Goal: Task Accomplishment & Management: Manage account settings

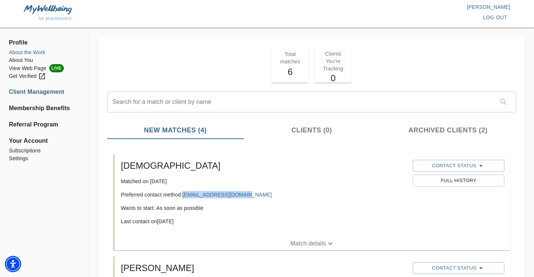
click at [32, 53] on li "About the Work" at bounding box center [44, 53] width 71 height 8
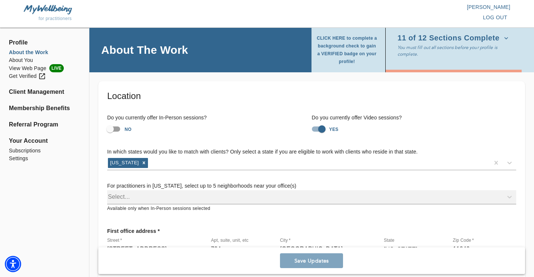
scroll to position [200, 0]
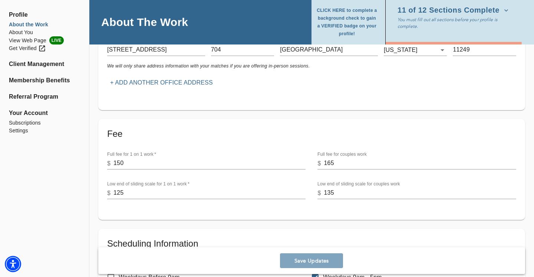
click at [330, 193] on input "135" at bounding box center [420, 193] width 192 height 12
click at [340, 195] on input "135" at bounding box center [420, 193] width 192 height 12
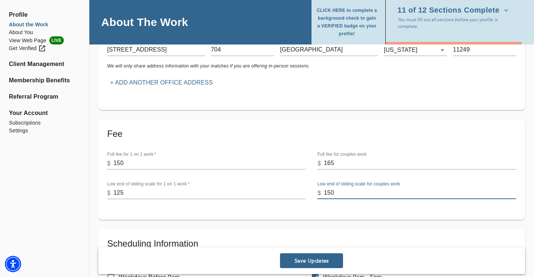
type input "150"
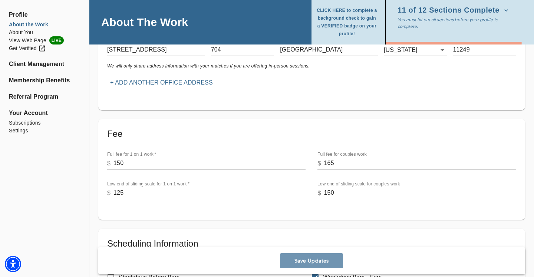
click at [306, 260] on span "Save Updates" at bounding box center [311, 260] width 57 height 7
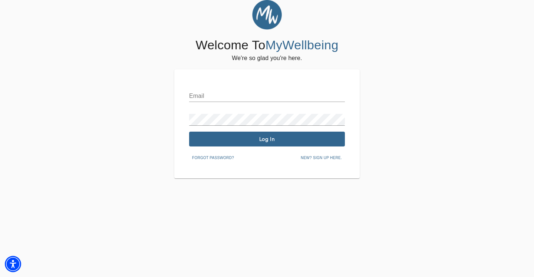
scroll to position [20, 0]
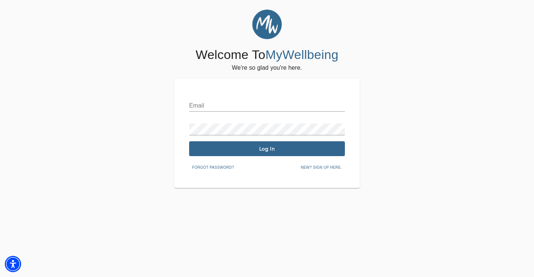
type input "[PERSON_NAME][EMAIL_ADDRESS][DOMAIN_NAME]"
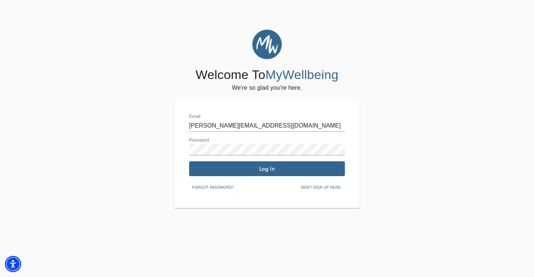
scroll to position [0, 0]
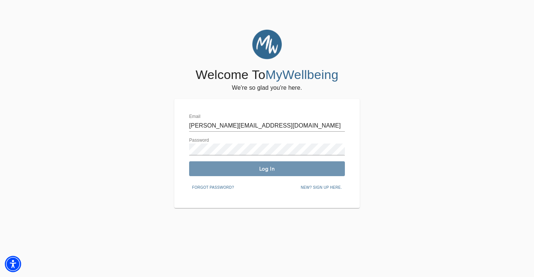
click at [274, 171] on span "Log In" at bounding box center [267, 168] width 150 height 7
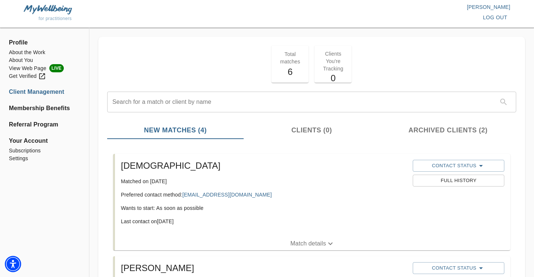
click at [33, 47] on ul "Profile About the Work About You View Web Page LIVE Get Verified Client Managem…" at bounding box center [44, 103] width 71 height 138
click at [37, 50] on li "About the Work" at bounding box center [44, 53] width 71 height 8
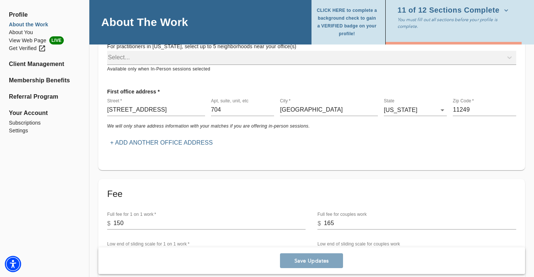
scroll to position [258, 0]
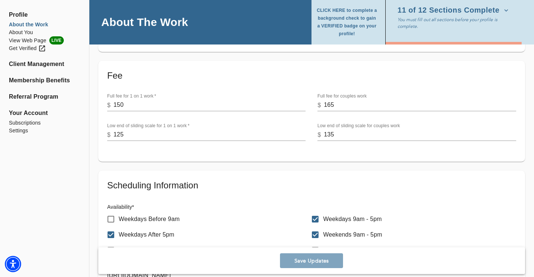
click at [331, 134] on input "135" at bounding box center [420, 135] width 192 height 12
click at [336, 134] on input "135" at bounding box center [420, 135] width 192 height 12
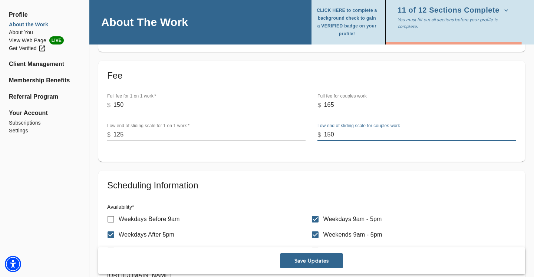
type input "150"
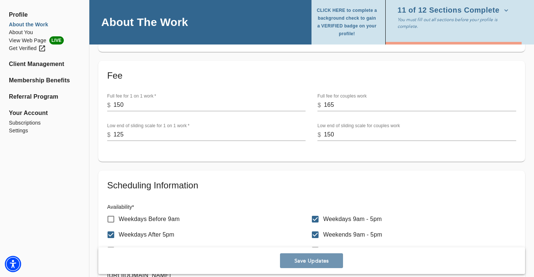
click at [318, 262] on span "Save Updates" at bounding box center [311, 260] width 57 height 7
click at [48, 65] on li "Client Management" at bounding box center [44, 64] width 71 height 9
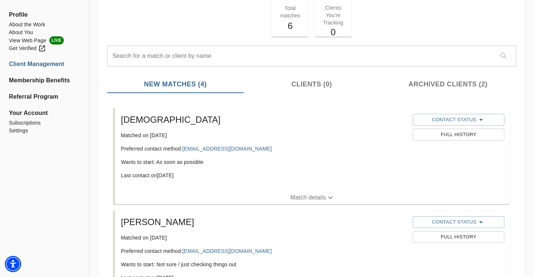
scroll to position [99, 0]
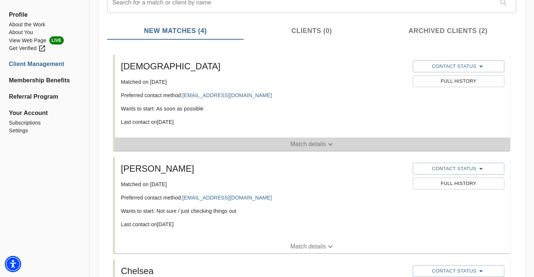
click at [260, 146] on span "Match details" at bounding box center [312, 144] width 395 height 9
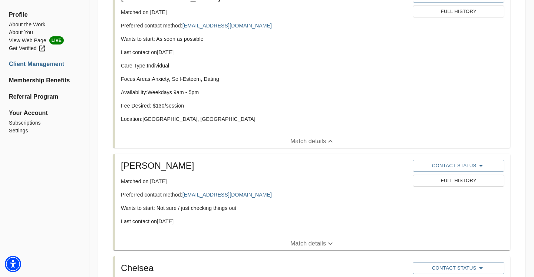
scroll to position [237, 0]
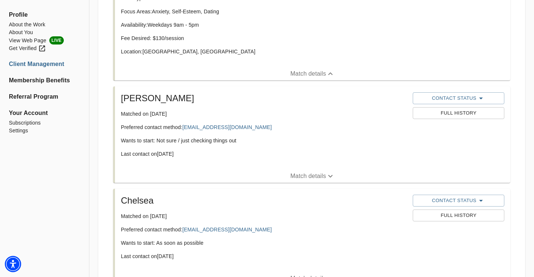
click at [244, 174] on span "Match details" at bounding box center [312, 176] width 395 height 9
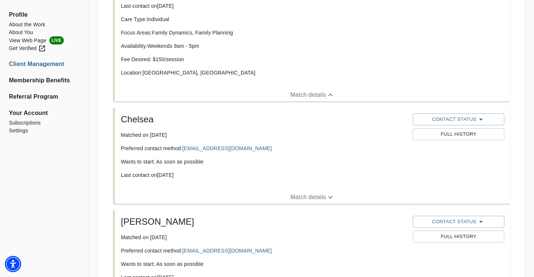
scroll to position [427, 0]
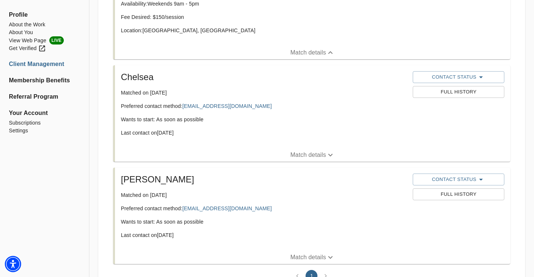
click at [244, 151] on span "Match details" at bounding box center [312, 155] width 395 height 9
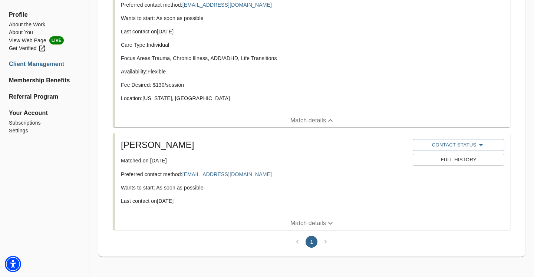
scroll to position [528, 0]
click at [271, 219] on span "Match details" at bounding box center [312, 223] width 395 height 9
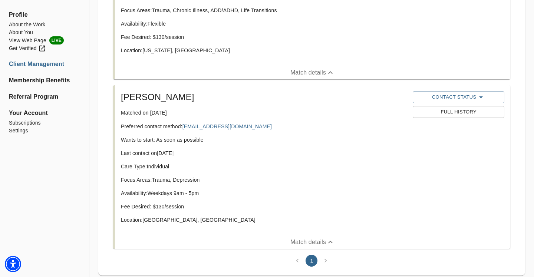
scroll to position [595, 0]
